Goal: Information Seeking & Learning: Get advice/opinions

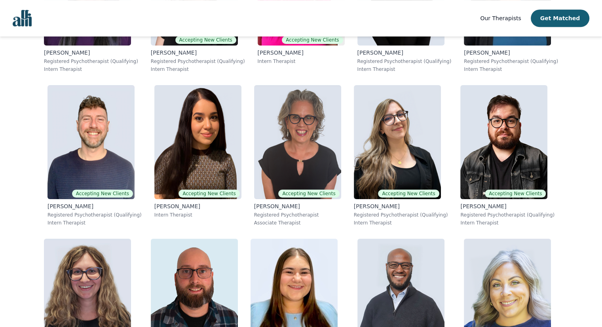
scroll to position [3517, 0]
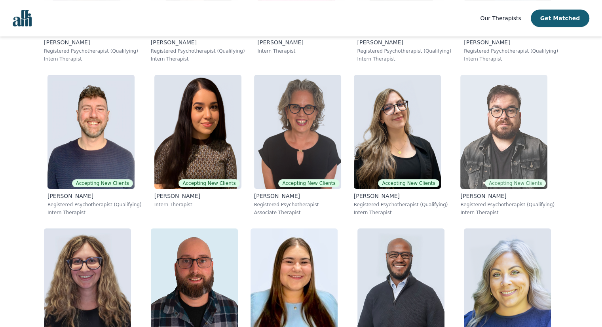
click at [497, 157] on img at bounding box center [503, 132] width 87 height 114
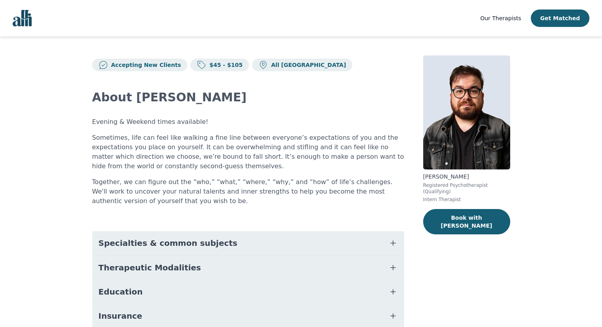
click at [188, 239] on span "Specialties & common subjects" at bounding box center [168, 243] width 139 height 11
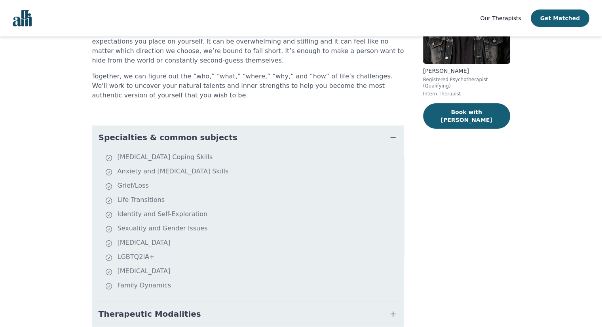
scroll to position [119, 0]
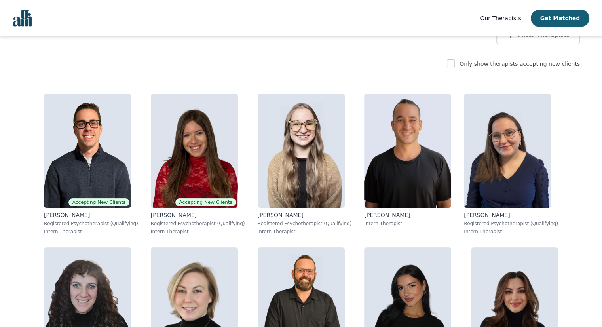
scroll to position [239, 0]
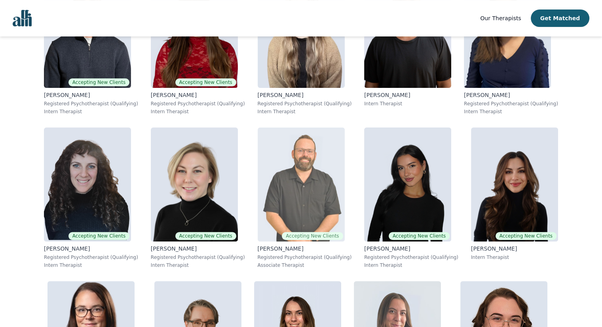
click at [295, 194] on img at bounding box center [301, 184] width 87 height 114
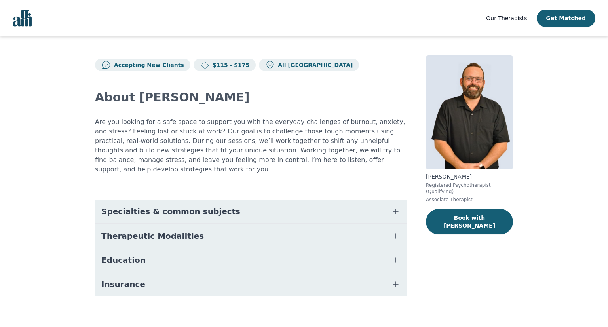
click at [143, 206] on span "Specialties & common subjects" at bounding box center [170, 211] width 139 height 11
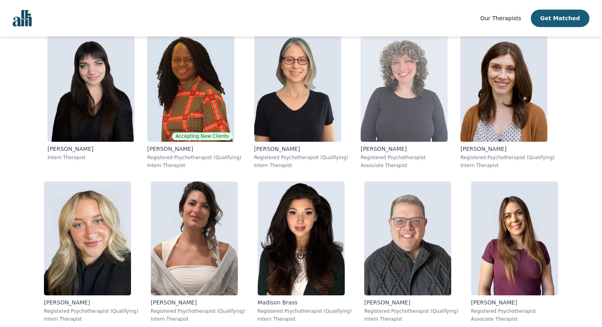
scroll to position [713, 0]
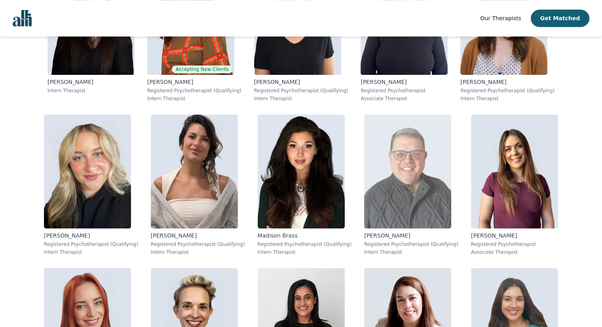
click at [412, 200] on img at bounding box center [407, 171] width 87 height 114
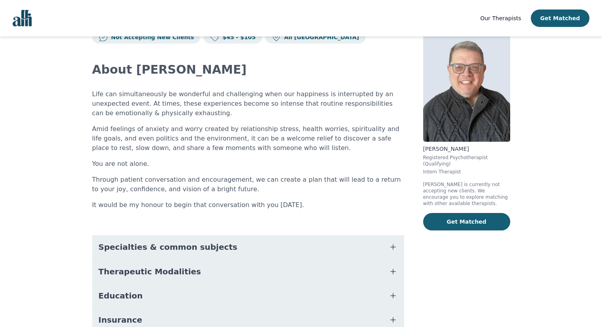
scroll to position [40, 0]
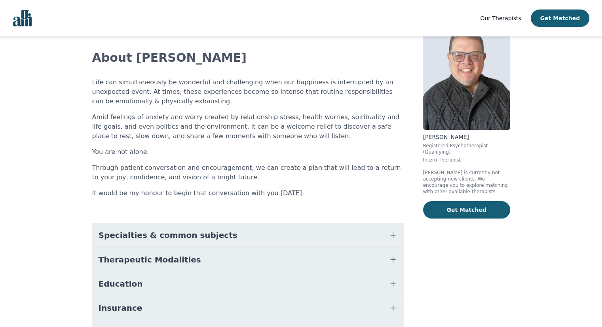
click at [169, 241] on button "Specialties & common subjects" at bounding box center [248, 235] width 312 height 24
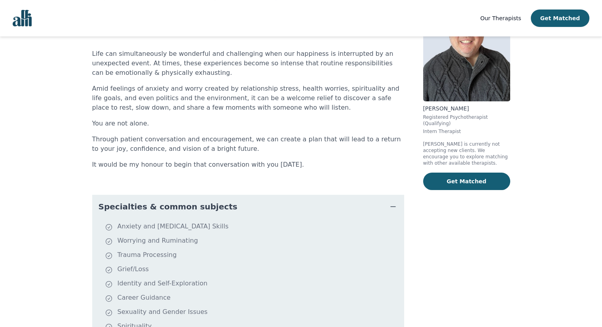
scroll to position [198, 0]
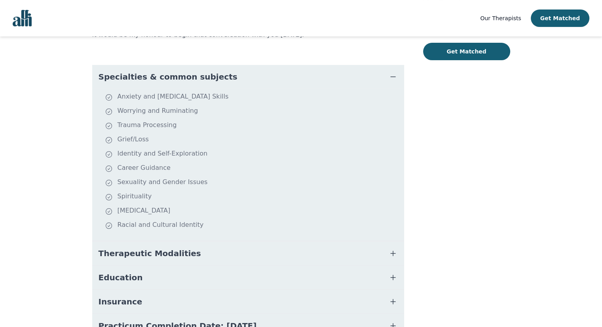
click at [147, 255] on span "Therapeutic Modalities" at bounding box center [150, 253] width 103 height 11
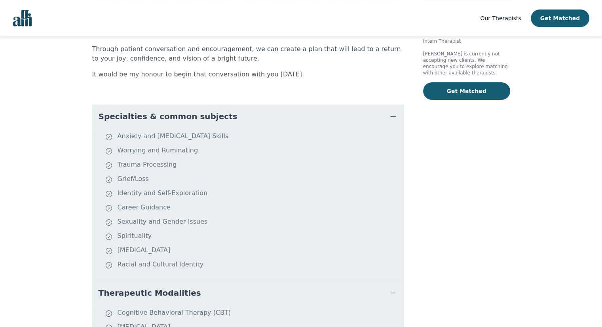
scroll to position [0, 0]
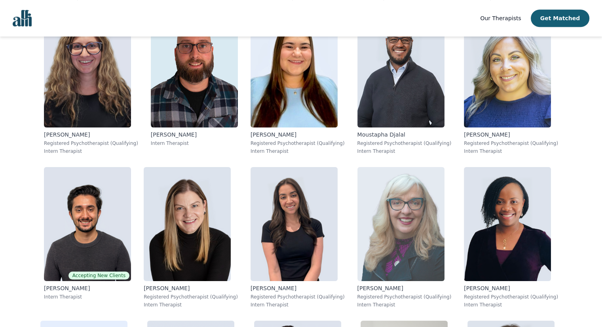
scroll to position [3731, 0]
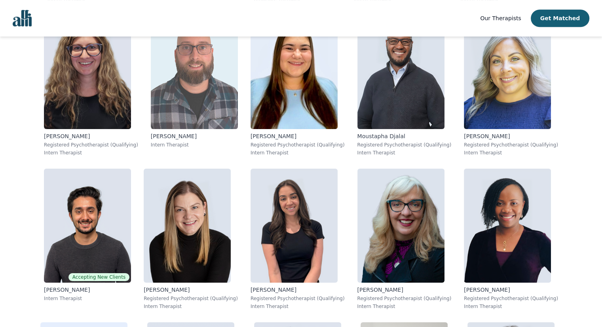
click at [195, 87] on img at bounding box center [194, 72] width 87 height 114
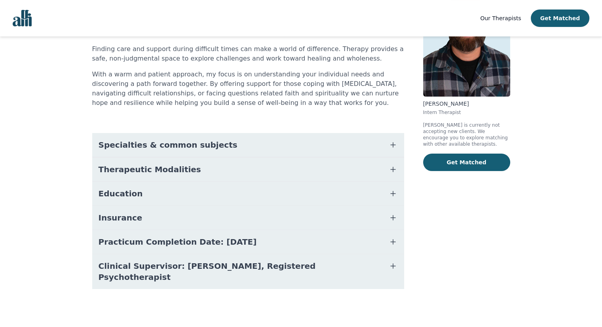
scroll to position [61, 0]
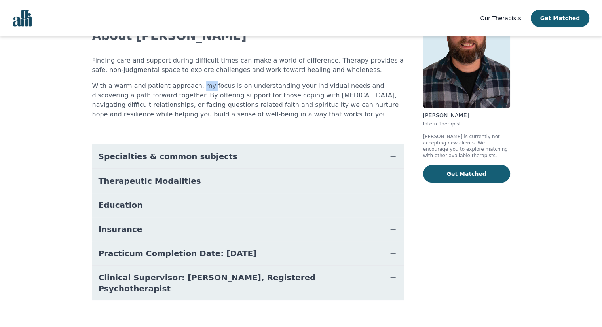
click at [195, 87] on p "With a warm and patient approach, my focus is on understanding your individual …" at bounding box center [248, 100] width 312 height 38
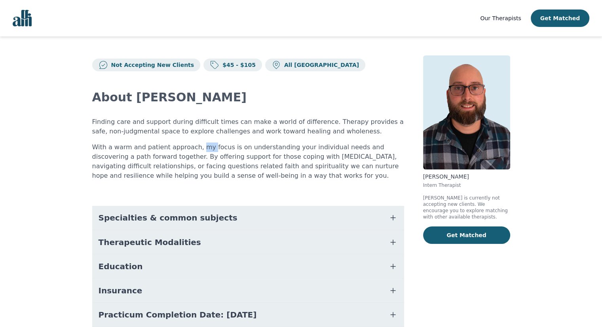
click at [162, 221] on span "Specialties & common subjects" at bounding box center [168, 217] width 139 height 11
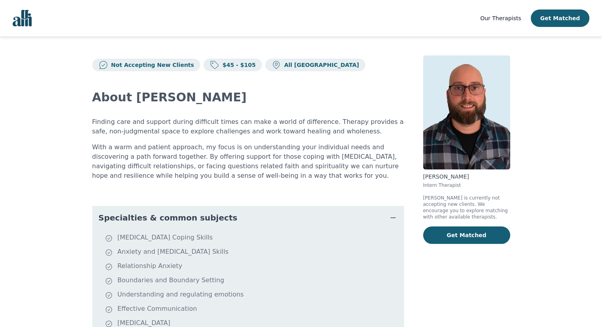
click at [53, 67] on main "Not Accepting New Clients $45 - $105 All Canada About [PERSON_NAME] Finding car…" at bounding box center [301, 293] width 602 height 515
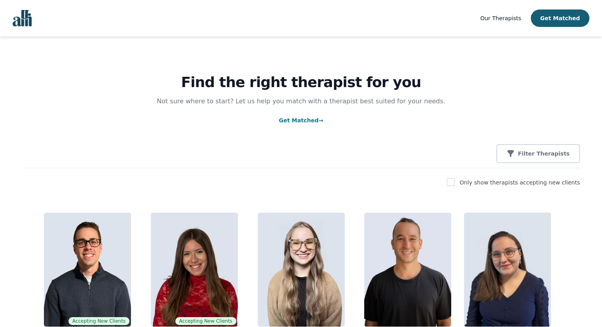
scroll to position [40, 0]
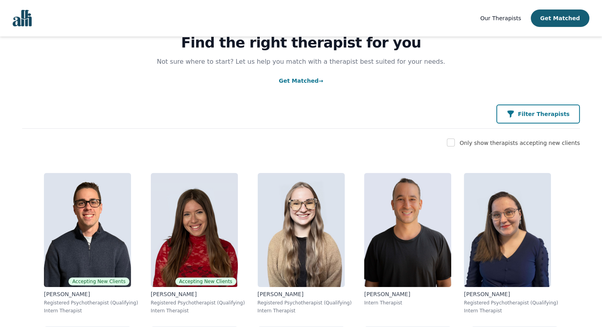
click at [534, 118] on p "Filter Therapists" at bounding box center [544, 114] width 52 height 8
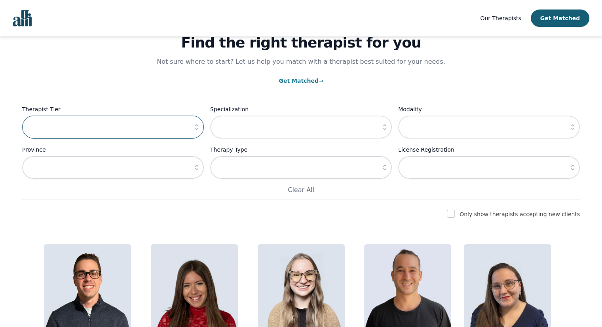
click at [95, 129] on input "text" at bounding box center [113, 127] width 182 height 23
click at [199, 130] on icon "button" at bounding box center [197, 127] width 8 height 8
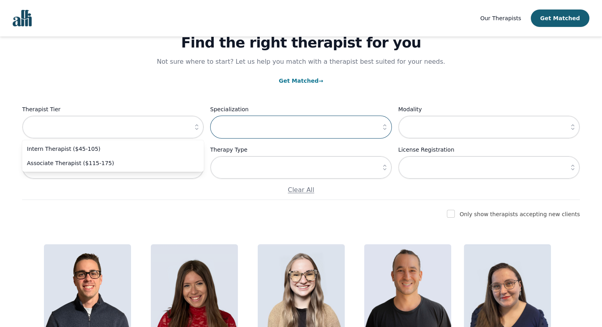
click at [263, 132] on input "text" at bounding box center [301, 127] width 182 height 23
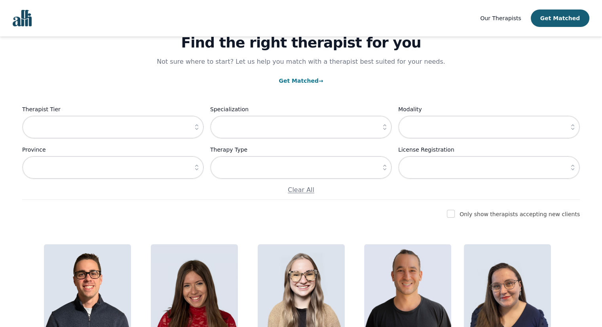
click at [385, 127] on icon "button" at bounding box center [385, 127] width 8 height 8
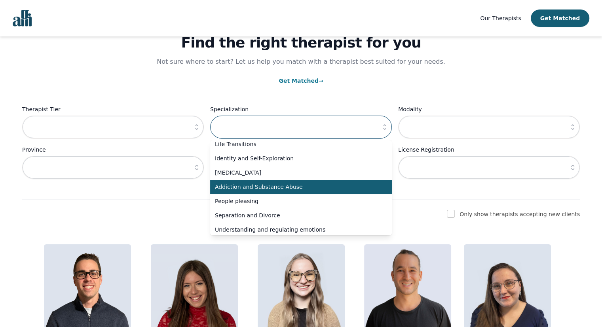
scroll to position [158, 0]
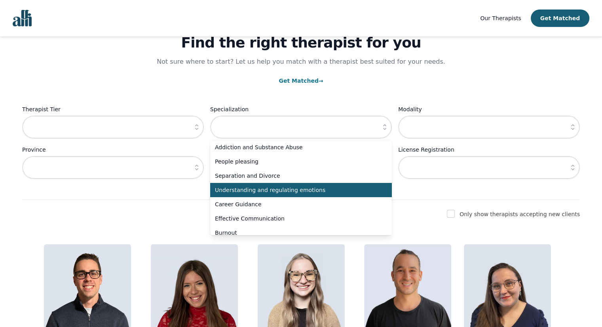
click at [287, 195] on li "Understanding and regulating emotions" at bounding box center [301, 190] width 182 height 14
type input "Understanding and regulating emotions"
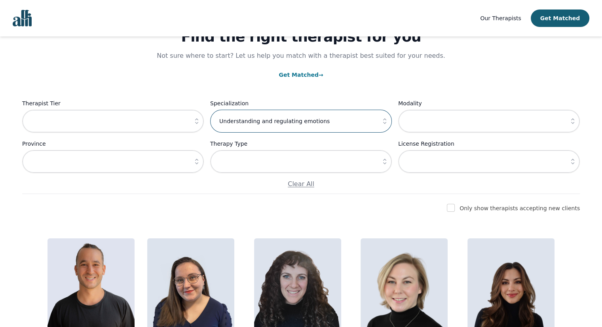
scroll to position [40, 0]
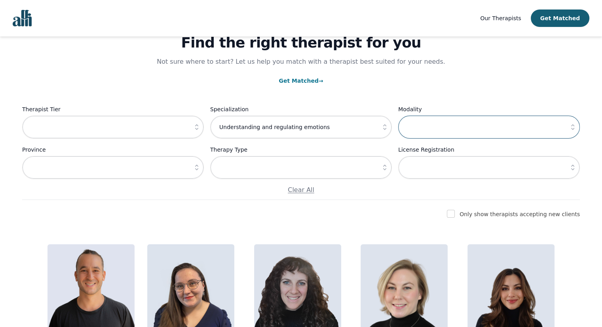
click at [416, 129] on input "text" at bounding box center [489, 127] width 182 height 23
click at [198, 129] on icon "button" at bounding box center [196, 127] width 3 height 6
